Goal: Transaction & Acquisition: Subscribe to service/newsletter

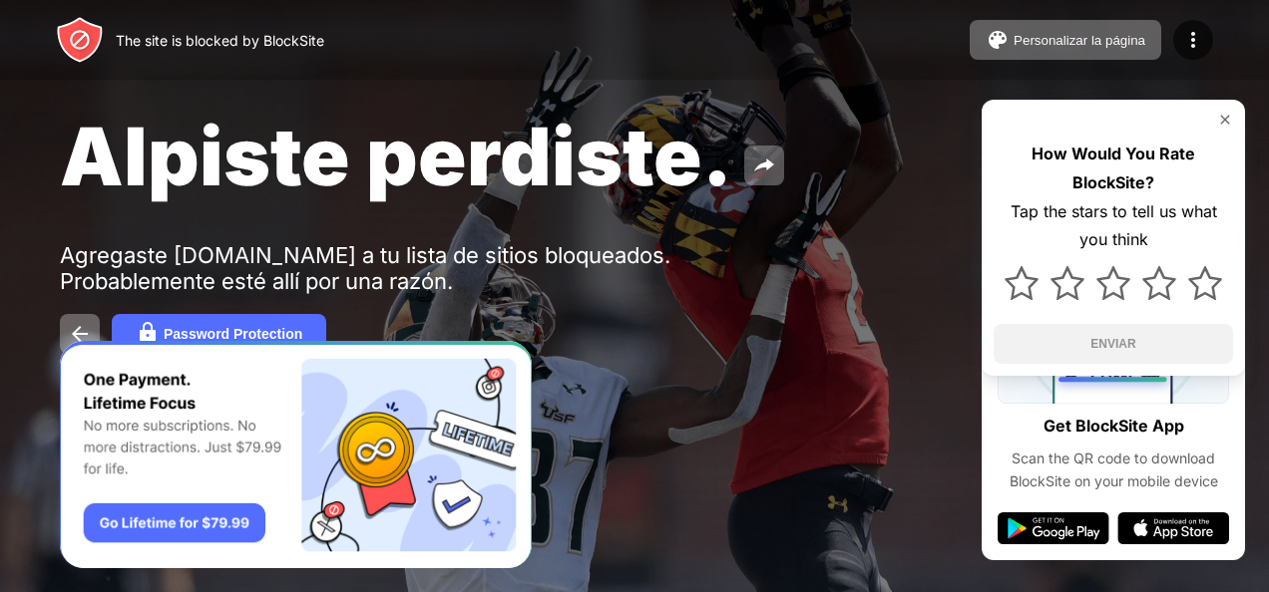
click at [20, 330] on div "Alpiste perdiste. Agregaste [DOMAIN_NAME] a tu lista de sitios bloqueados. Prob…" at bounding box center [634, 231] width 1269 height 462
click at [177, 336] on div "Password Protection" at bounding box center [233, 334] width 139 height 16
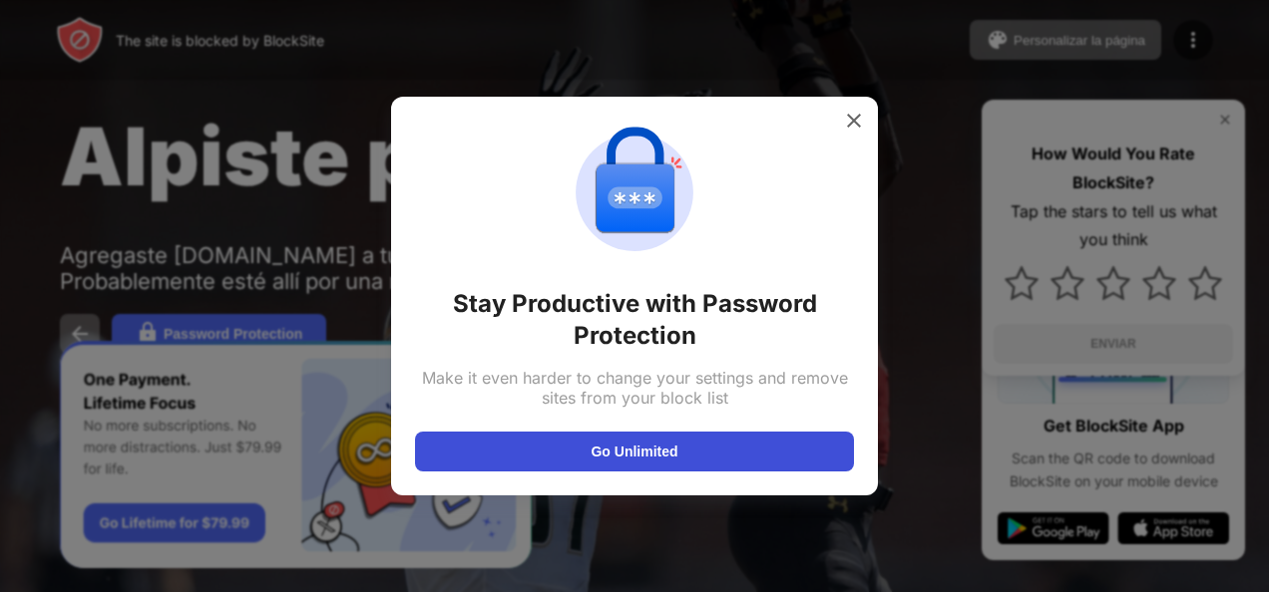
click at [674, 468] on button "Go Unlimited" at bounding box center [634, 452] width 439 height 40
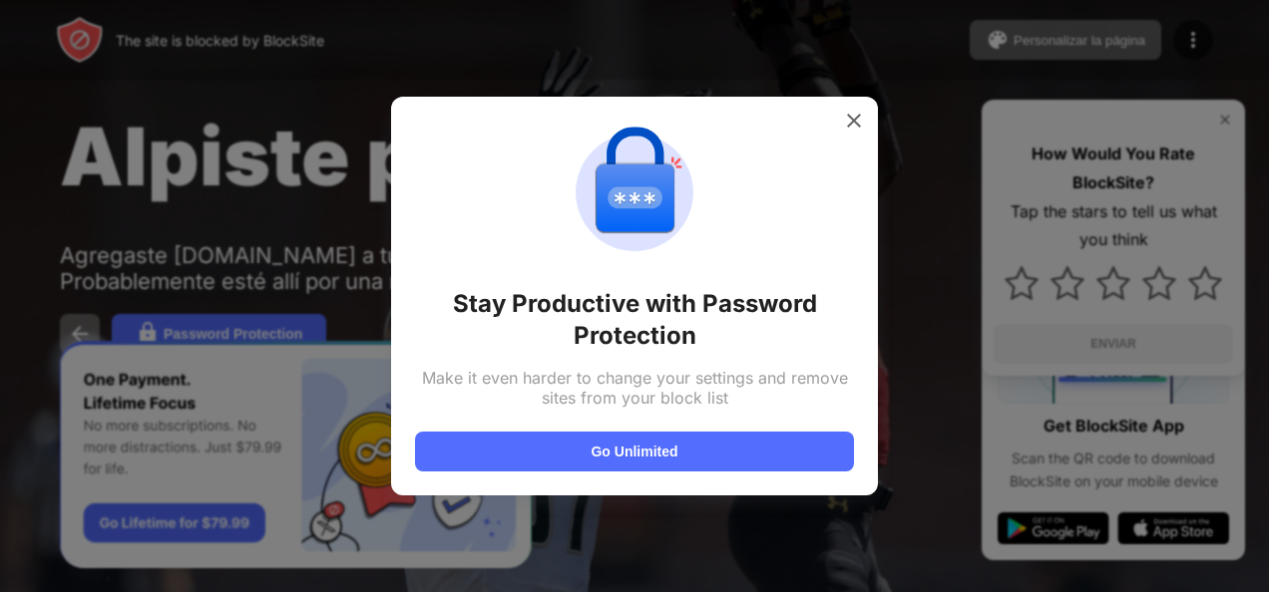
drag, startPoint x: 872, startPoint y: 123, endPoint x: 856, endPoint y: 124, distance: 16.0
click at [869, 123] on div "Stay Productive with Password Protection Make it even harder to change your set…" at bounding box center [634, 296] width 487 height 399
click at [856, 124] on img at bounding box center [854, 121] width 20 height 20
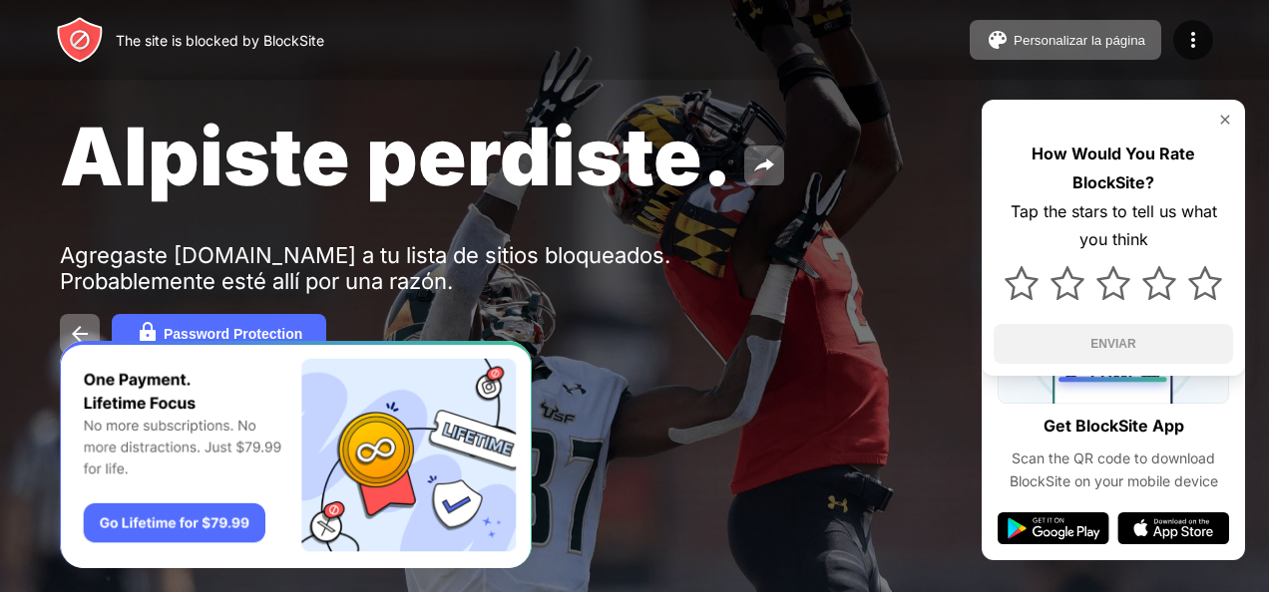
click at [1228, 119] on img at bounding box center [1225, 120] width 16 height 16
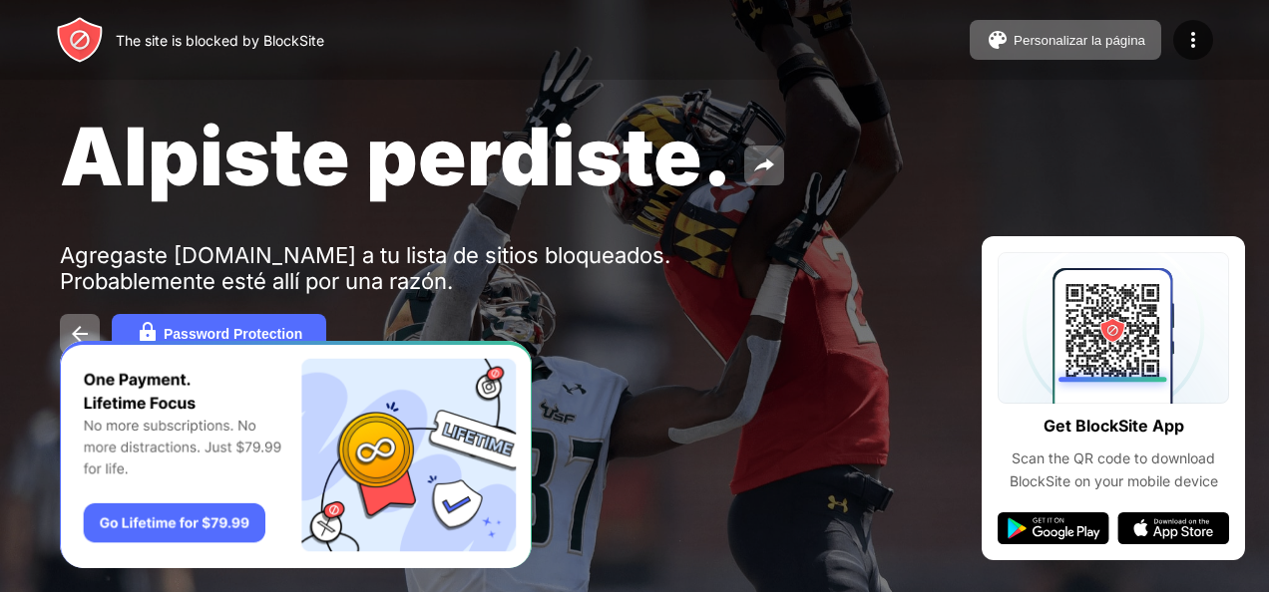
click at [60, 317] on div "Password Protection" at bounding box center [634, 334] width 1149 height 40
click at [65, 319] on button at bounding box center [80, 334] width 40 height 40
click at [71, 321] on button at bounding box center [80, 334] width 40 height 40
click at [277, 325] on button "Password Protection" at bounding box center [219, 334] width 214 height 40
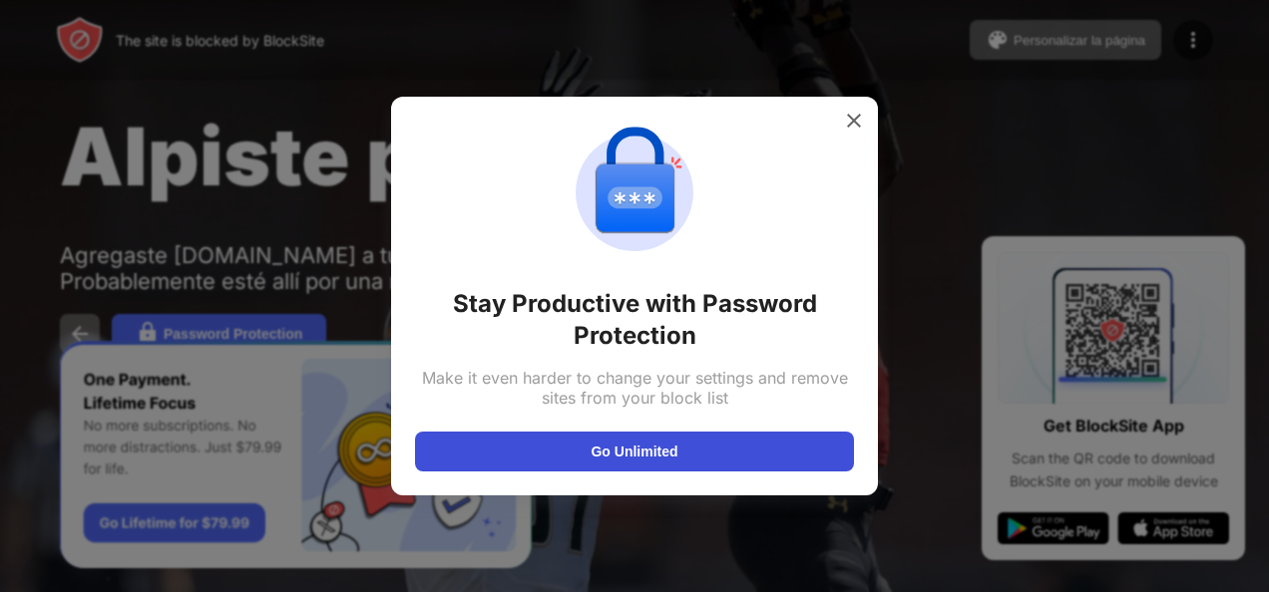
click at [614, 449] on button "Go Unlimited" at bounding box center [634, 452] width 439 height 40
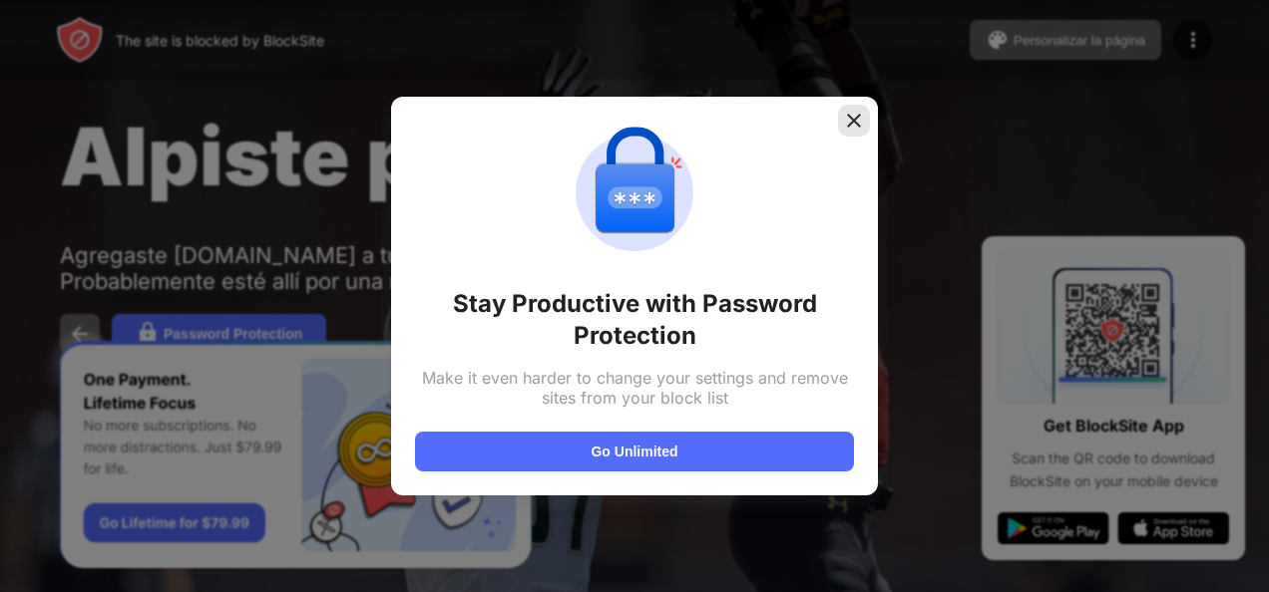
click at [858, 116] on img at bounding box center [854, 121] width 20 height 20
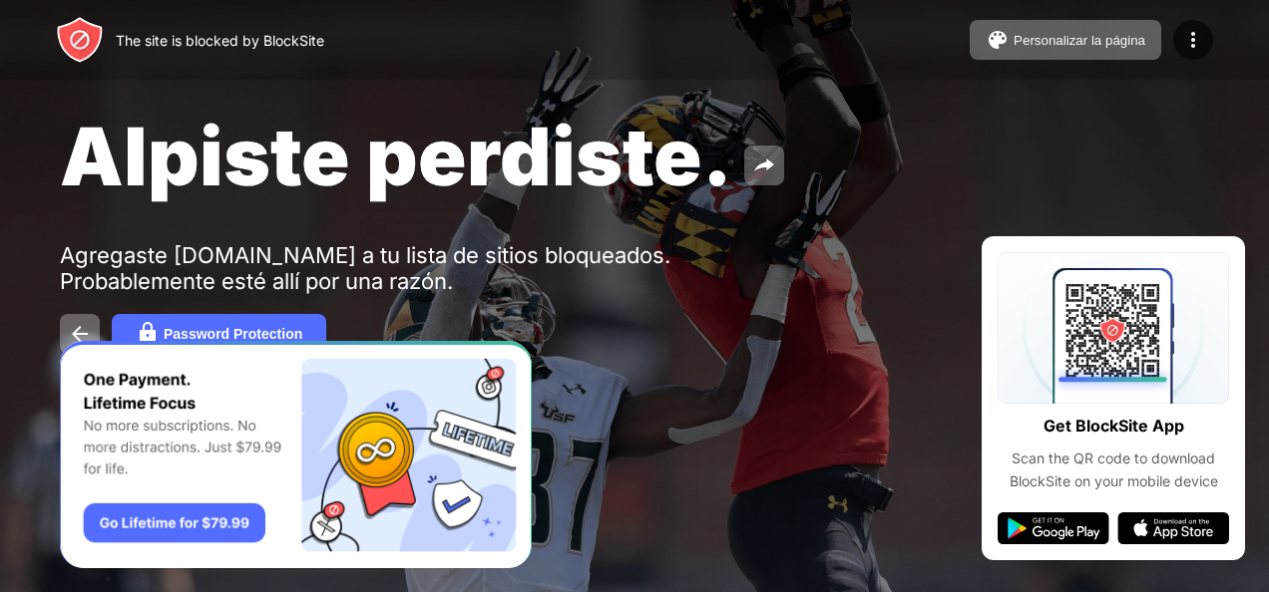
drag, startPoint x: 1147, startPoint y: 0, endPoint x: 613, endPoint y: 179, distance: 562.7
click at [613, 179] on span "Alpiste perdiste." at bounding box center [396, 156] width 672 height 97
click at [178, 310] on div "Alpiste perdiste. Agregaste [DOMAIN_NAME] a tu lista de sitios bloqueados. Prob…" at bounding box center [634, 231] width 1269 height 462
click at [218, 331] on div "Password Protection" at bounding box center [233, 334] width 139 height 16
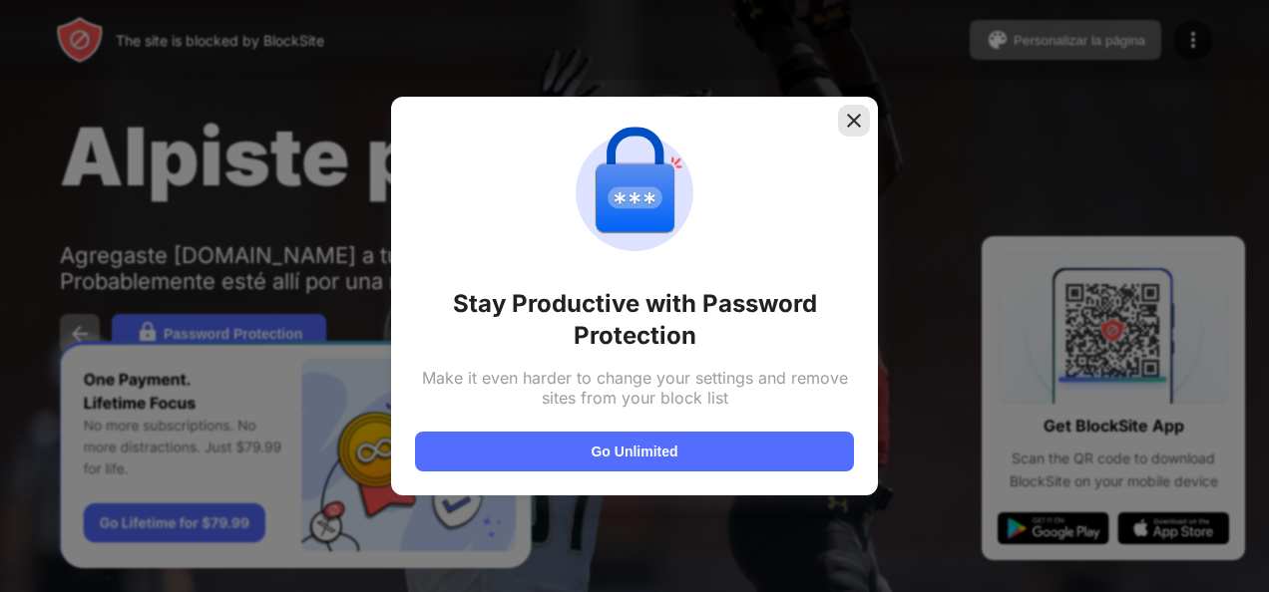
click at [850, 122] on img at bounding box center [854, 121] width 20 height 20
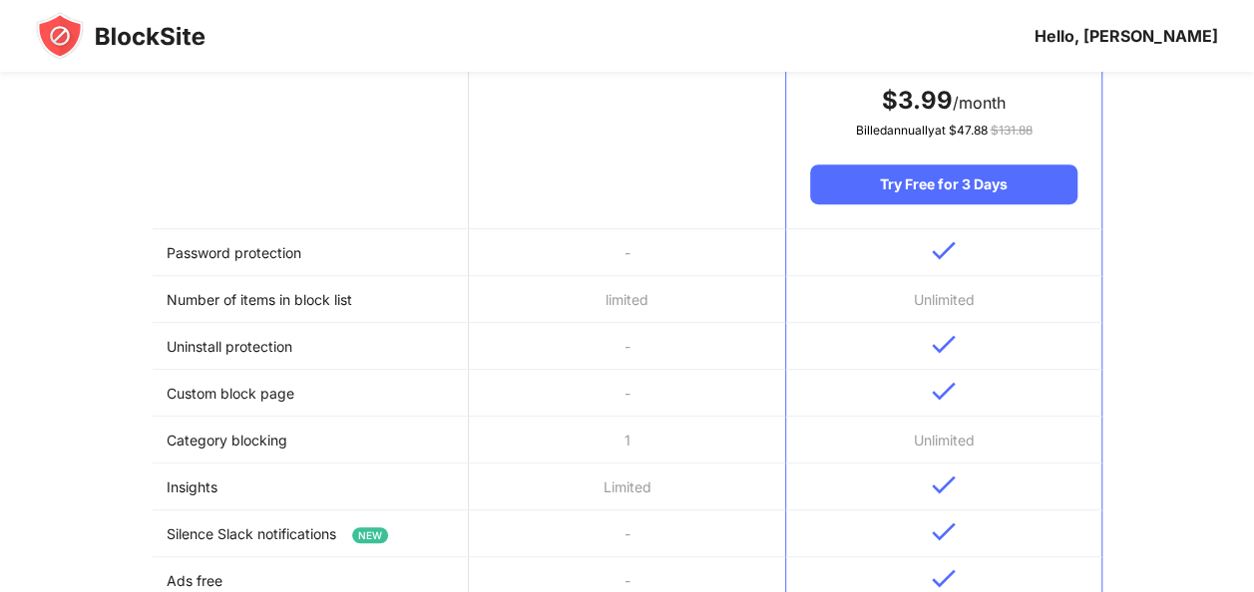
scroll to position [199, 0]
